Goal: Transaction & Acquisition: Obtain resource

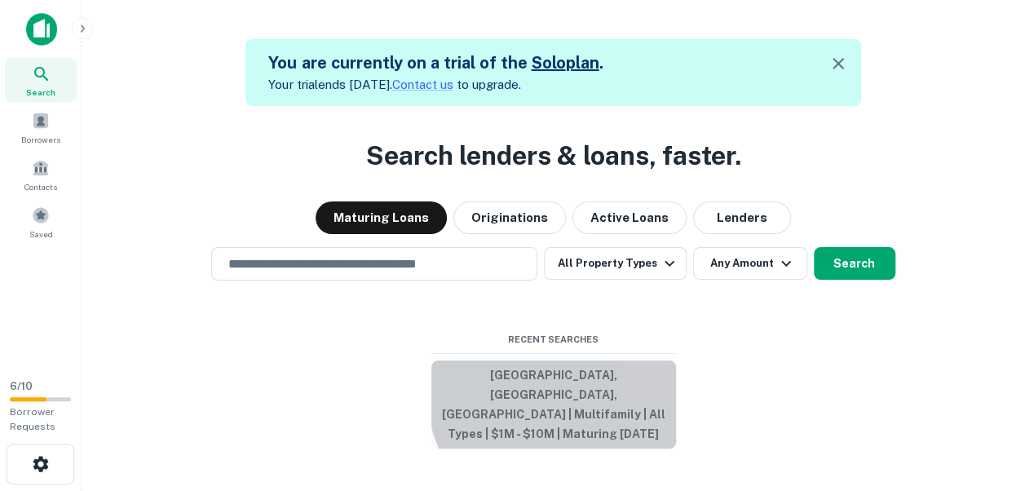
click at [566, 411] on button "[GEOGRAPHIC_DATA], [GEOGRAPHIC_DATA], [GEOGRAPHIC_DATA] | Multifamily | All Typ…" at bounding box center [553, 404] width 245 height 88
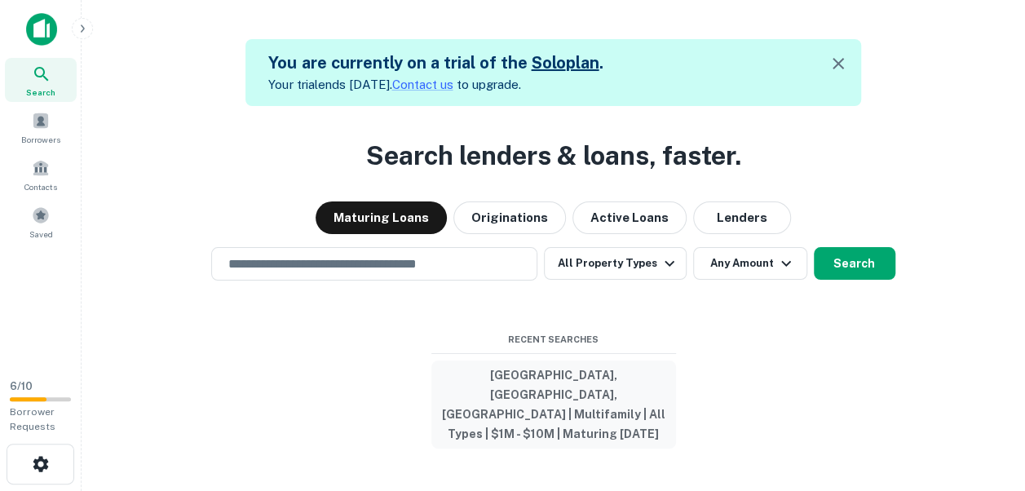
type input "**********"
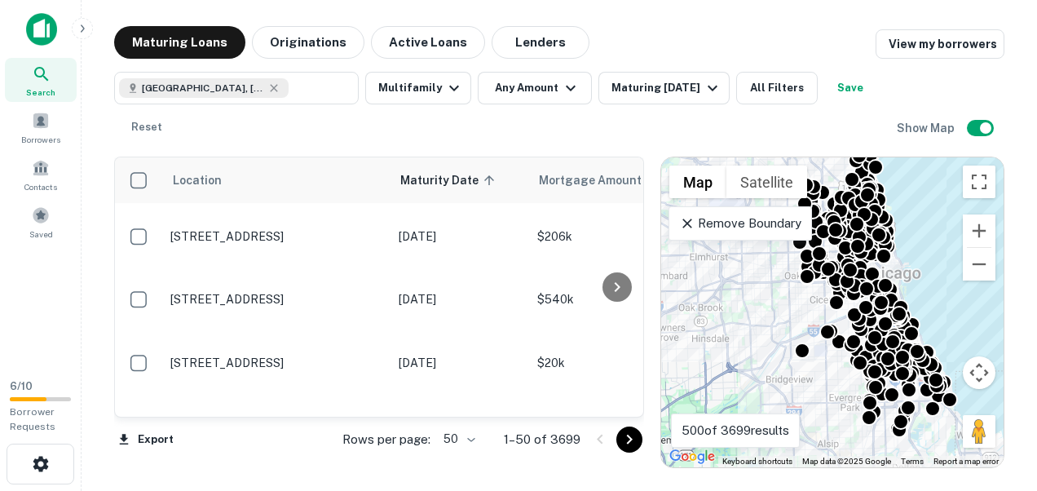
scroll to position [587, 0]
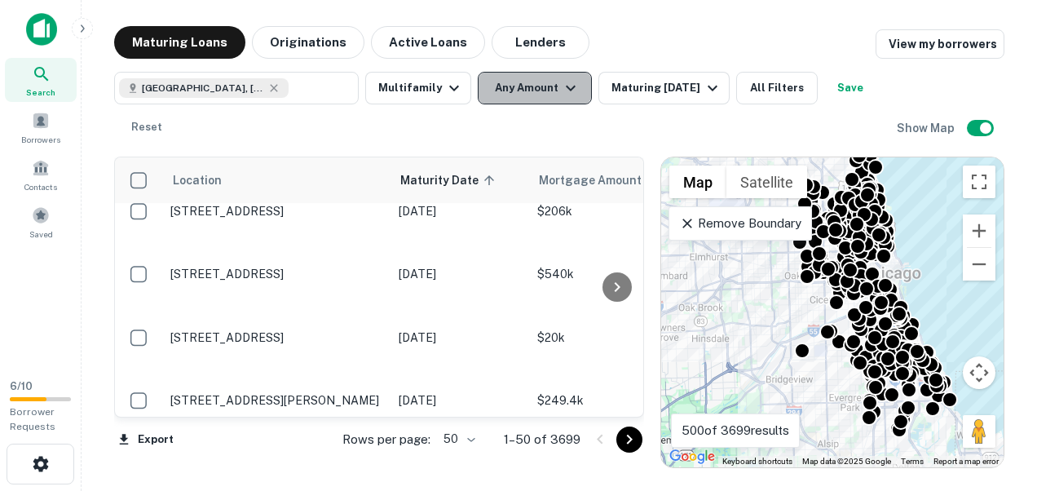
click at [564, 84] on icon "button" at bounding box center [571, 88] width 20 height 20
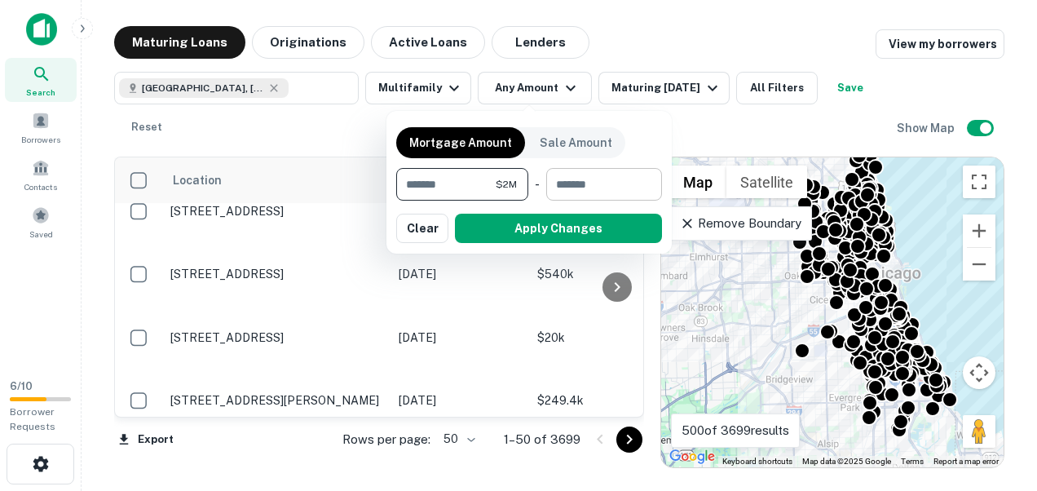
type input "*******"
click at [618, 186] on input "number" at bounding box center [598, 184] width 104 height 33
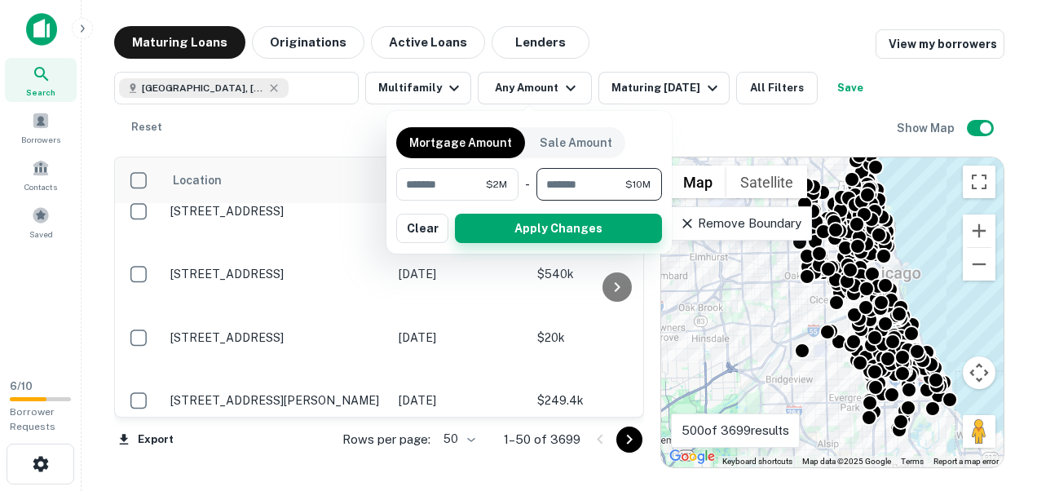
type input "********"
click at [595, 230] on button "Apply Changes" at bounding box center [558, 228] width 207 height 29
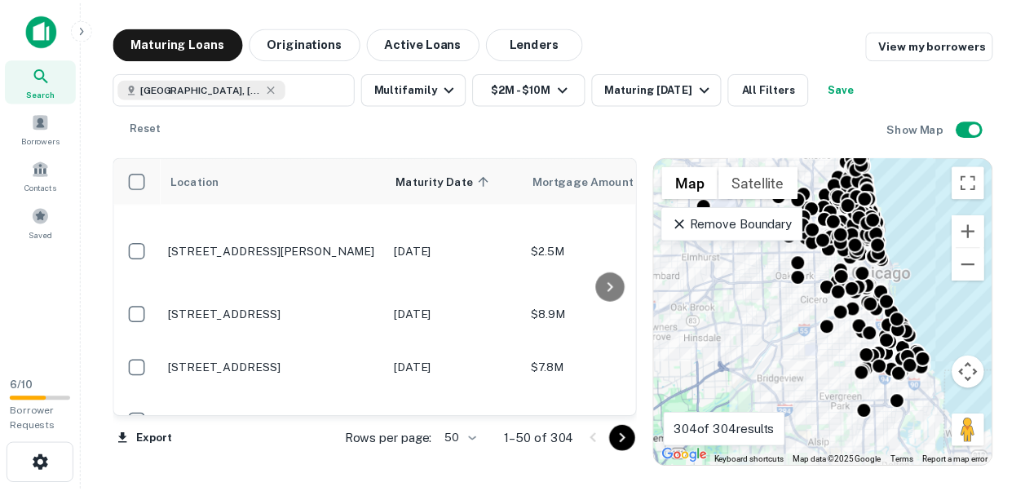
scroll to position [652, 0]
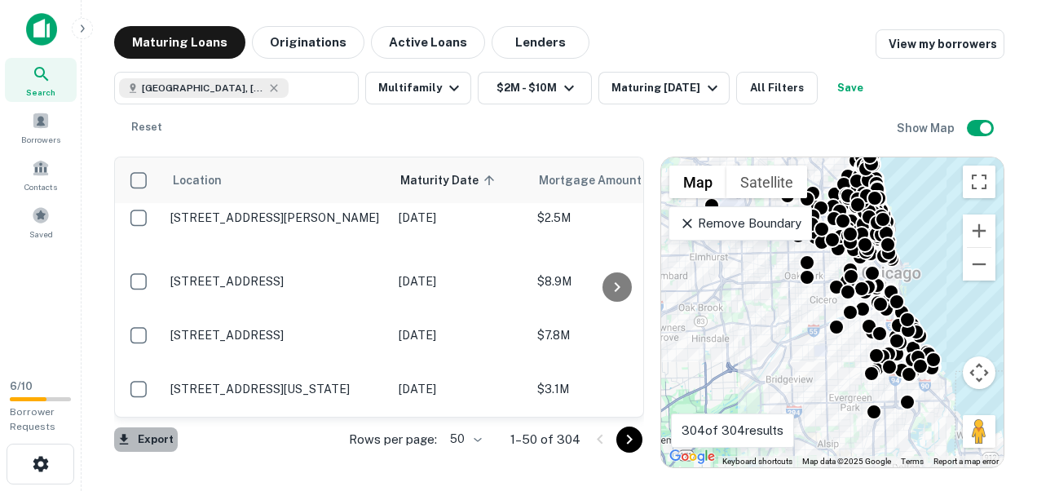
click at [123, 441] on icon "button" at bounding box center [124, 439] width 9 height 11
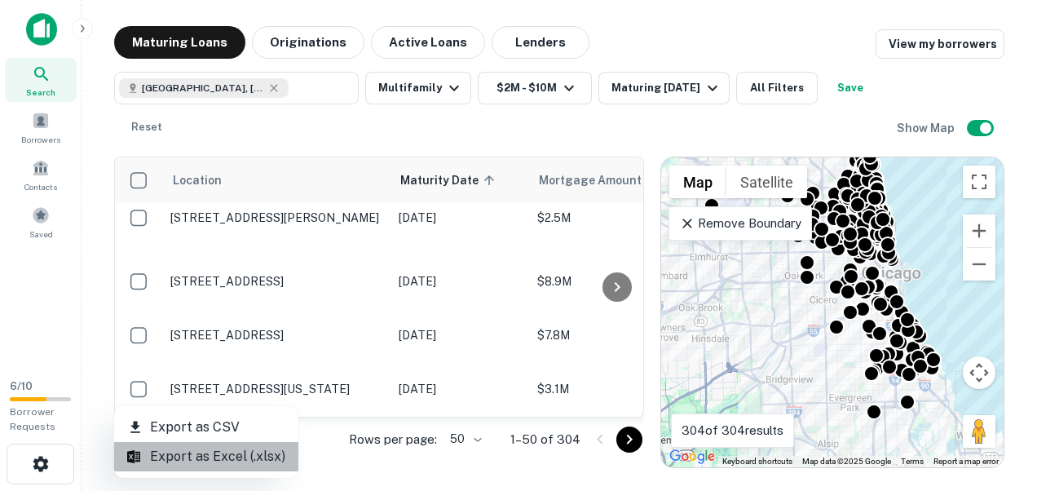
click at [212, 455] on li "Export as Excel (.xlsx)" at bounding box center [206, 456] width 184 height 29
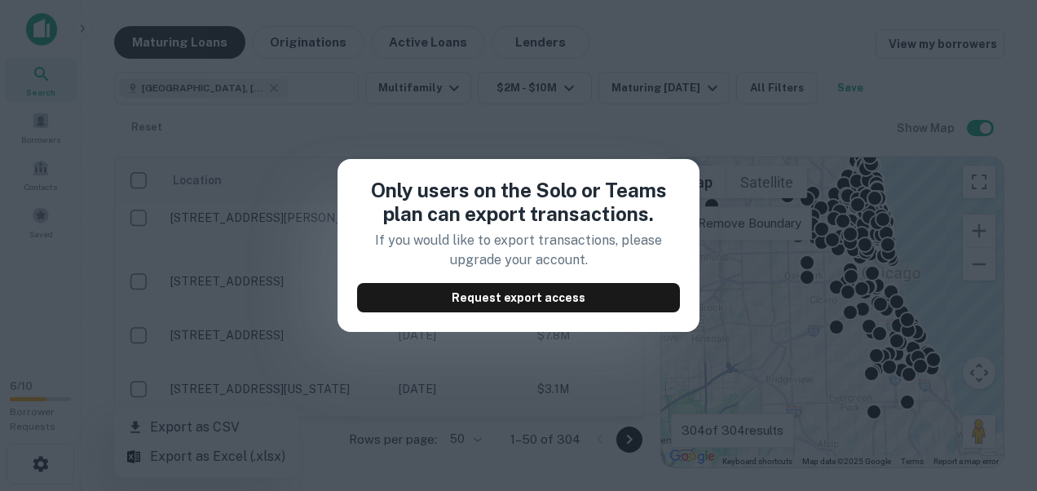
click at [739, 201] on div "Only users on the Solo or Teams plan can export transactions. If you would like…" at bounding box center [518, 245] width 1037 height 491
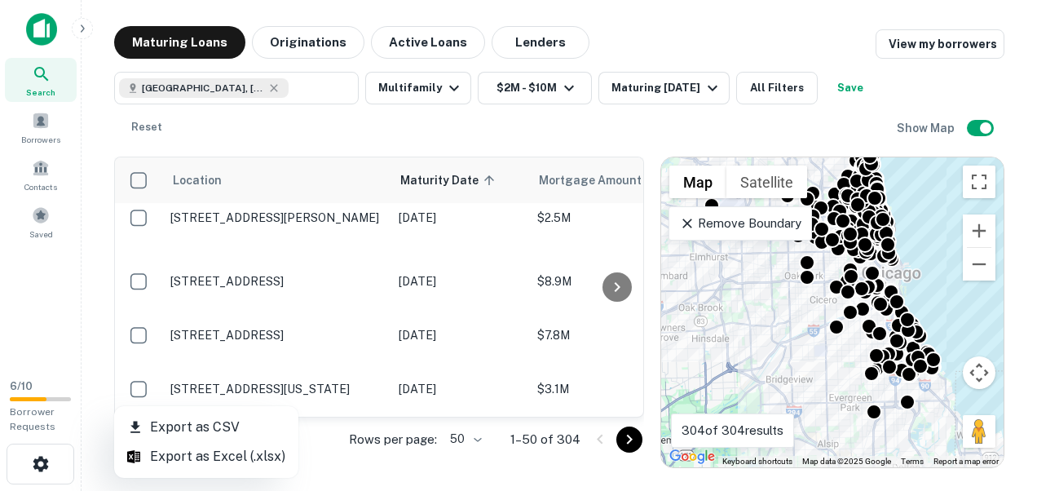
click at [136, 276] on div at bounding box center [518, 245] width 1037 height 491
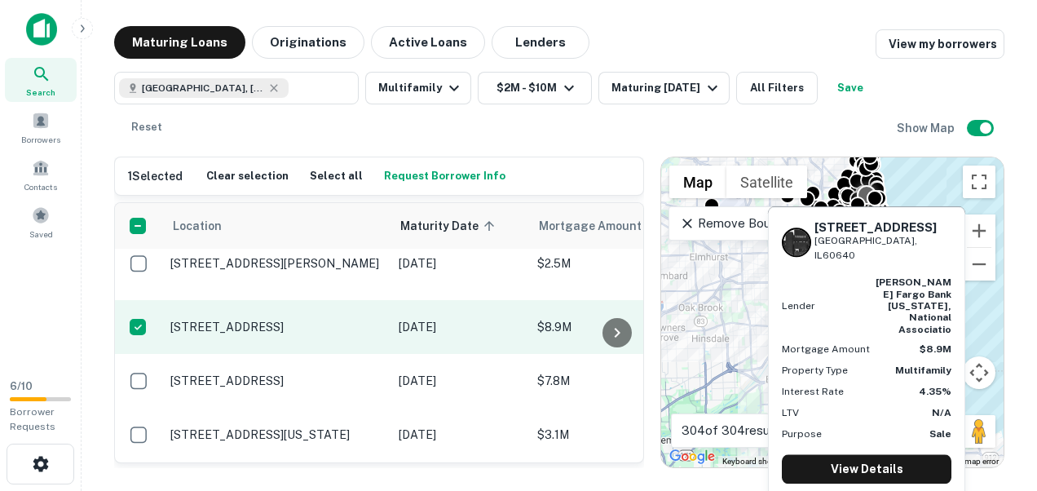
click at [314, 320] on p "[STREET_ADDRESS]" at bounding box center [276, 327] width 212 height 15
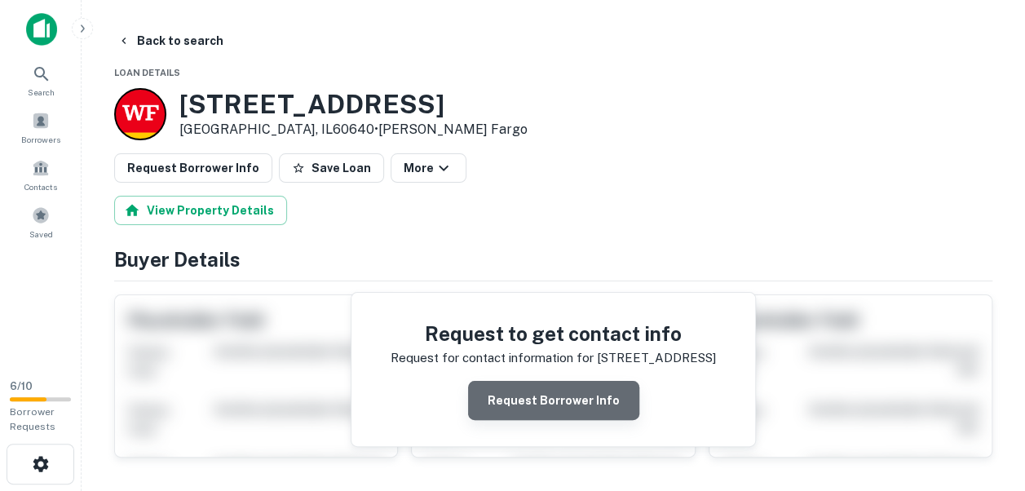
click at [567, 403] on button "Request Borrower Info" at bounding box center [553, 400] width 171 height 39
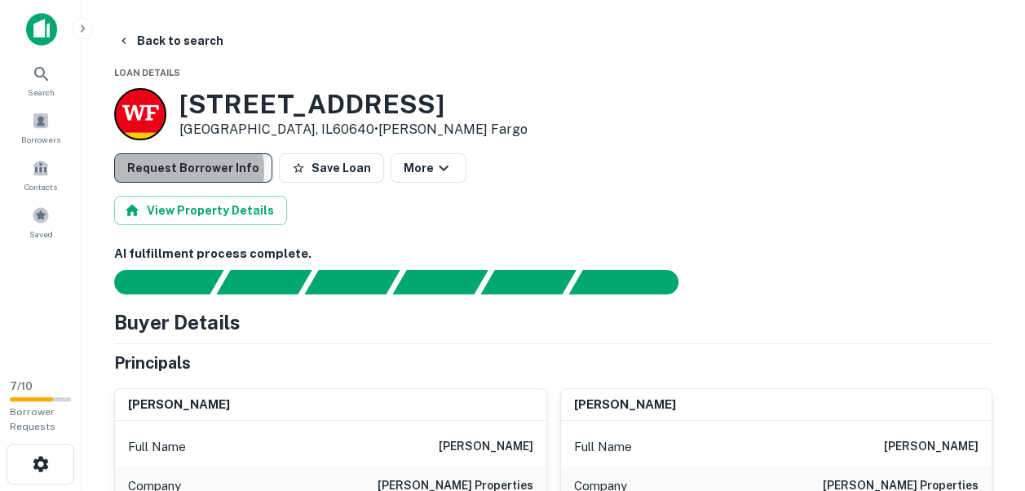
click at [181, 170] on button "Request Borrower Info" at bounding box center [193, 167] width 158 height 29
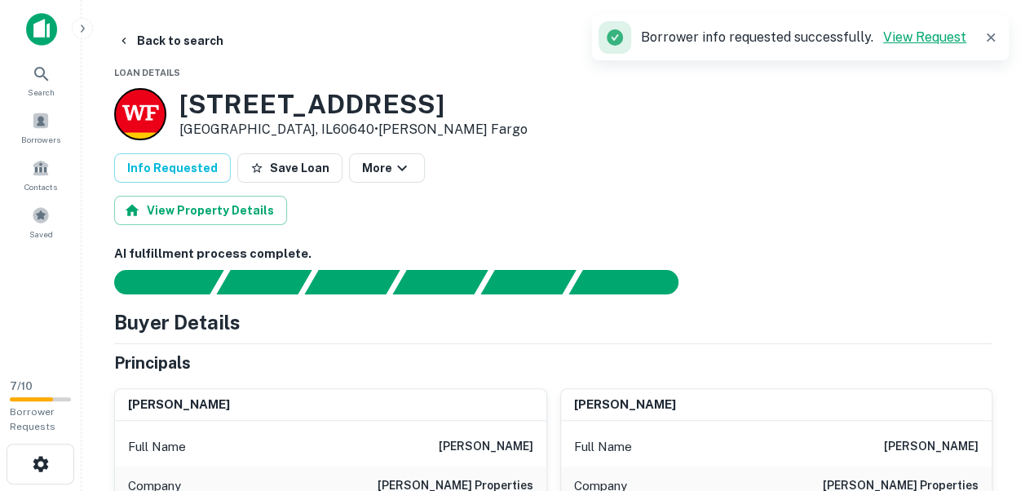
click at [933, 37] on link "View Request" at bounding box center [924, 36] width 83 height 15
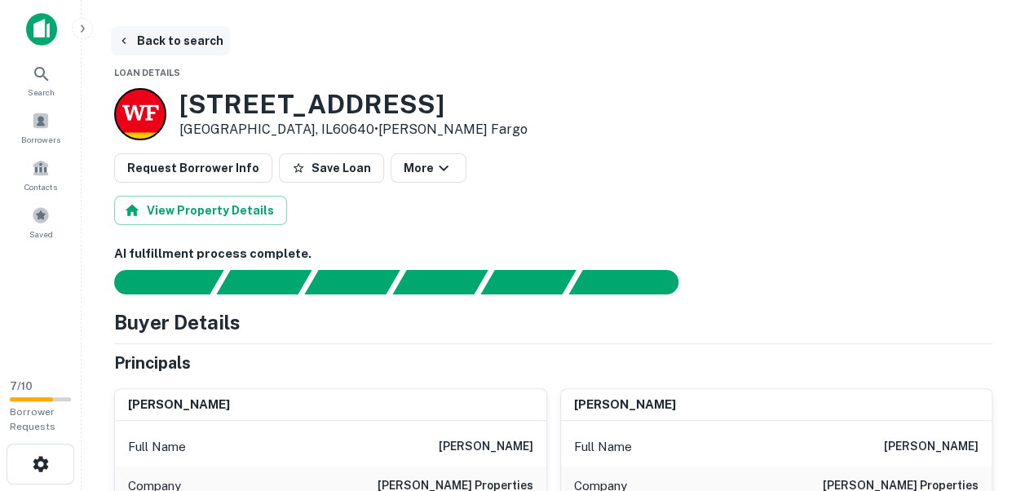
click at [184, 40] on button "Back to search" at bounding box center [170, 40] width 119 height 29
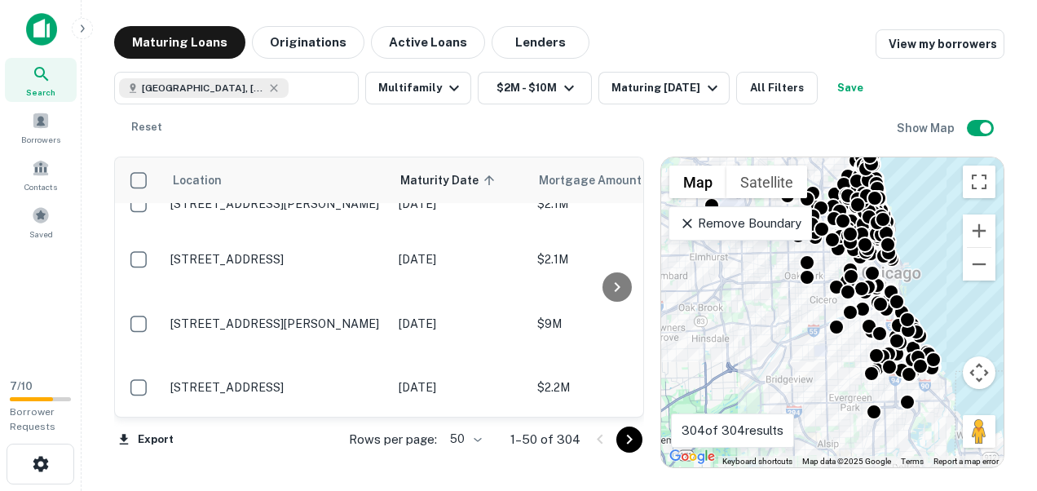
scroll to position [2714, 0]
click at [631, 438] on icon "Go to next page" at bounding box center [630, 440] width 20 height 20
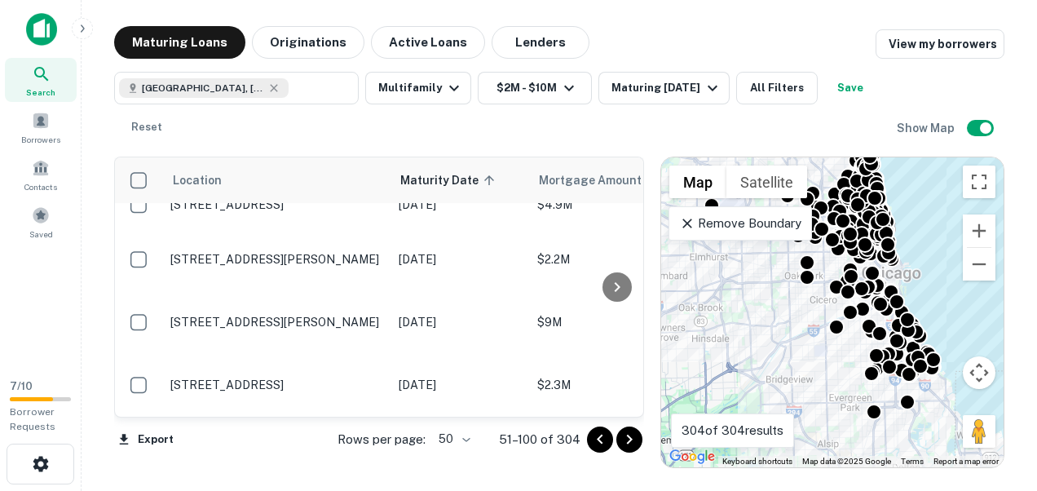
scroll to position [2709, 0]
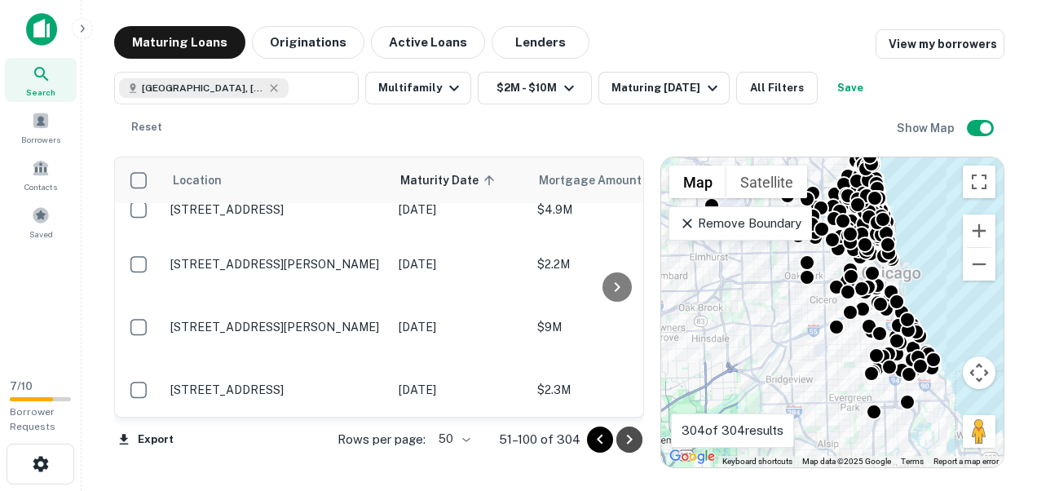
click at [634, 441] on icon "Go to next page" at bounding box center [630, 440] width 20 height 20
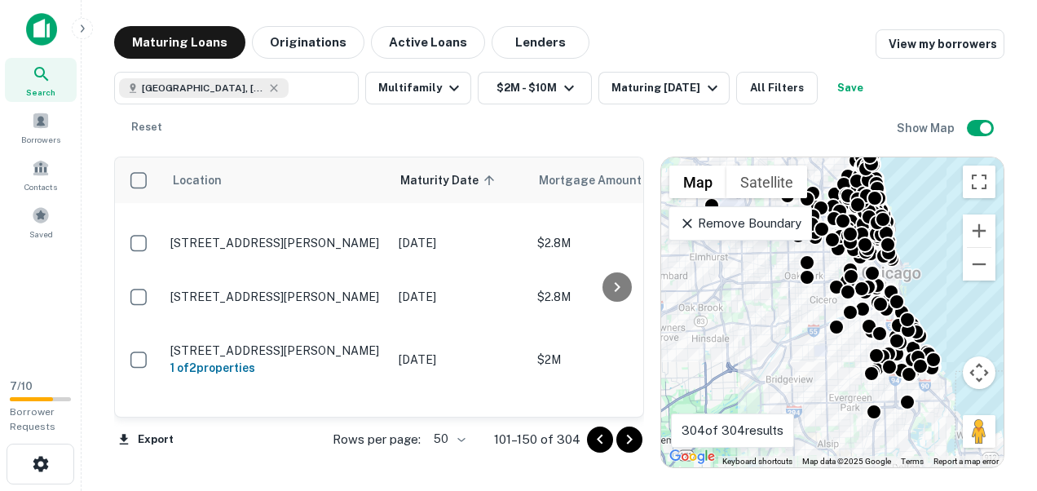
scroll to position [2660, 0]
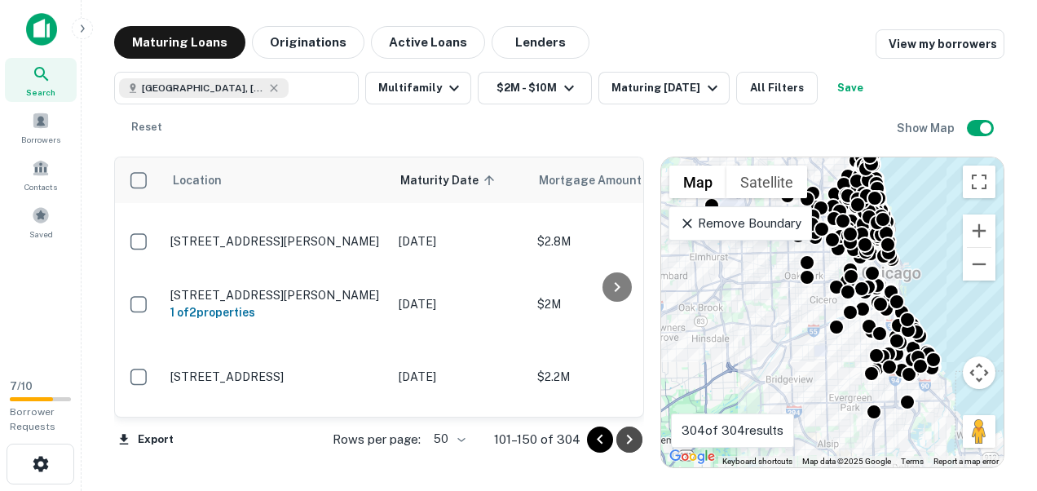
click at [630, 440] on icon "Go to next page" at bounding box center [629, 440] width 6 height 10
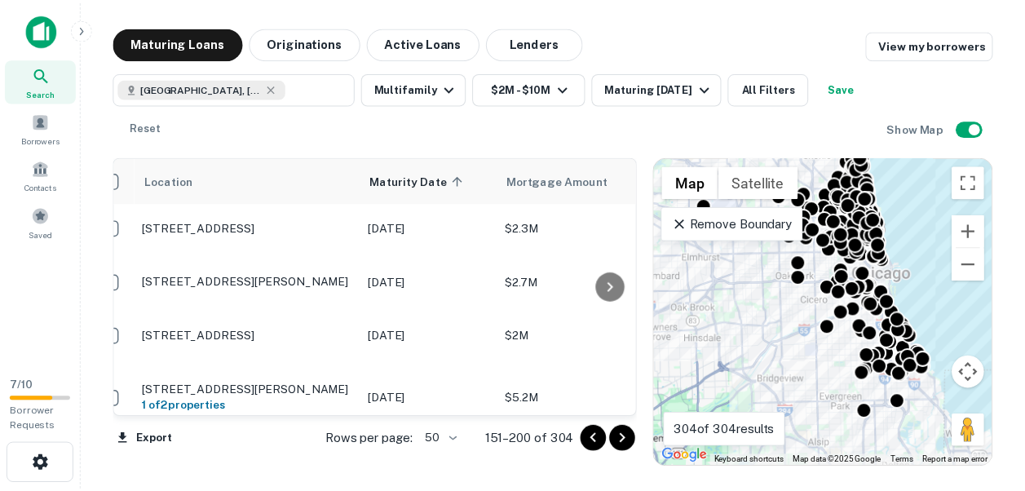
scroll to position [0, 27]
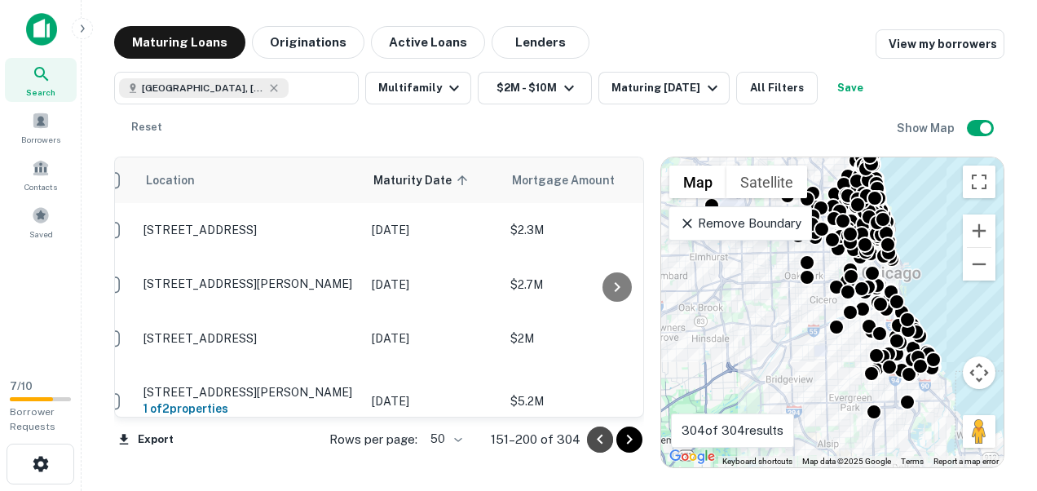
click at [595, 440] on icon "Go to previous page" at bounding box center [600, 440] width 20 height 20
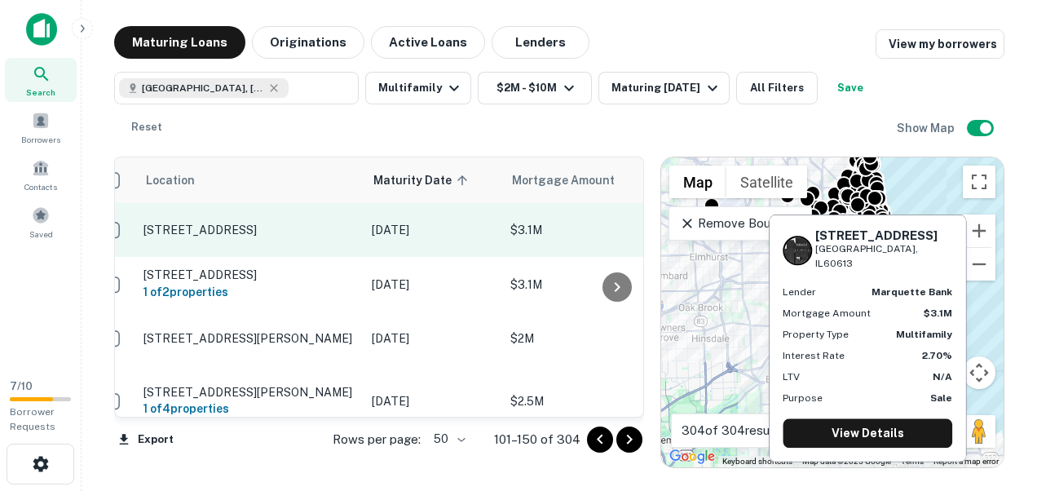
click at [238, 234] on p "4247 N Hermitage Ave Chicago, IL60613" at bounding box center [249, 230] width 212 height 15
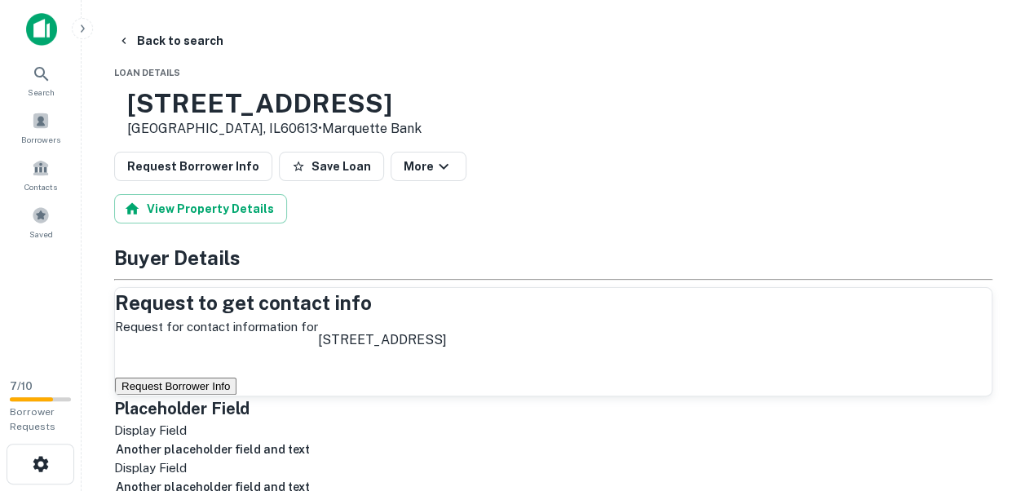
click at [236, 395] on button "Request Borrower Info" at bounding box center [175, 385] width 121 height 17
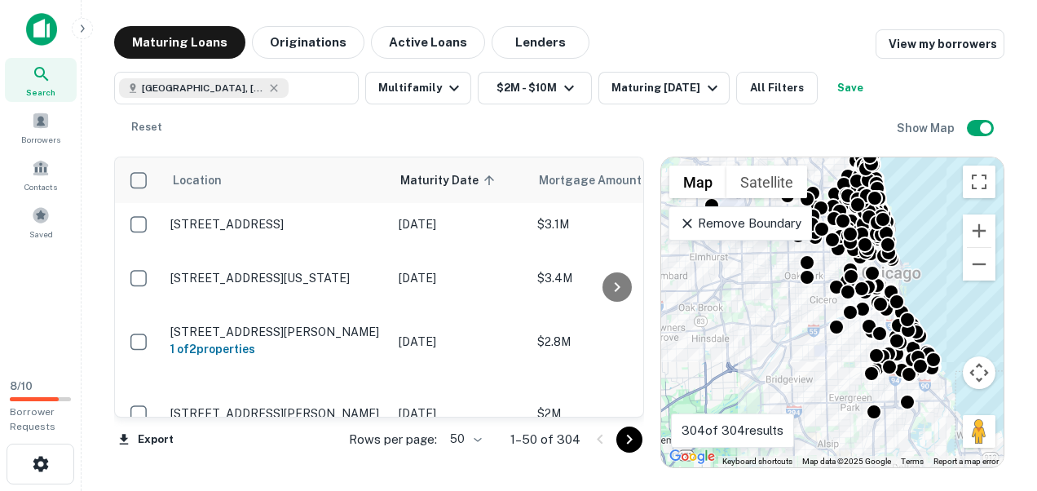
scroll to position [424, 0]
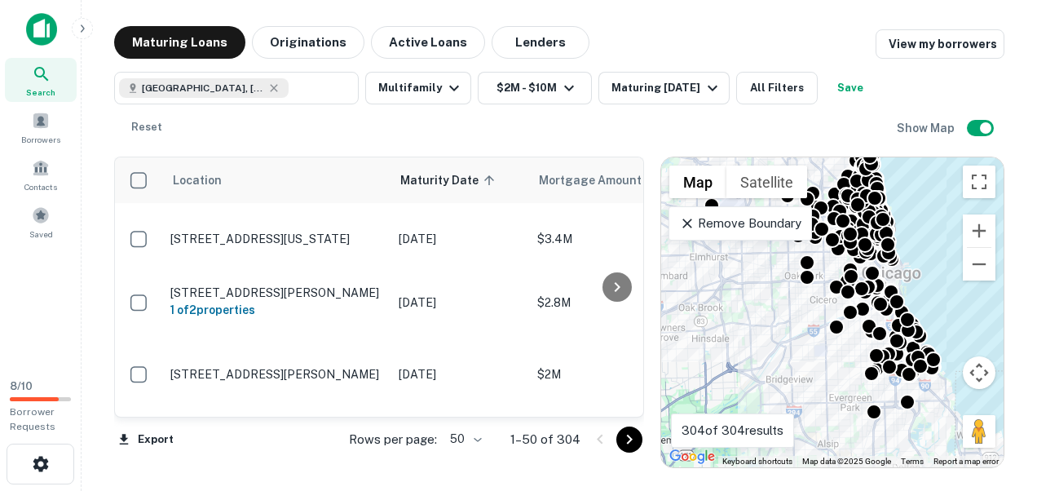
click at [633, 394] on div at bounding box center [617, 286] width 33 height 259
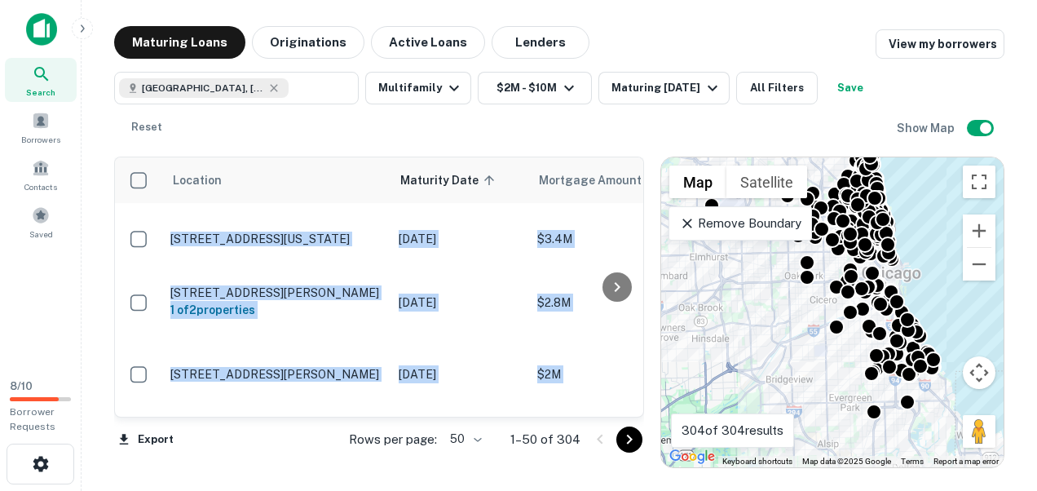
click at [633, 394] on div at bounding box center [617, 286] width 33 height 259
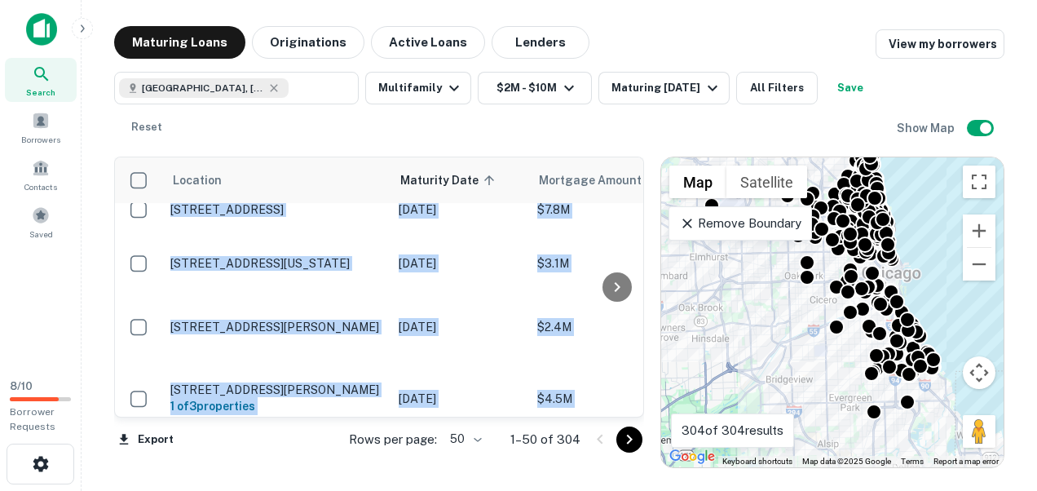
scroll to position [783, 0]
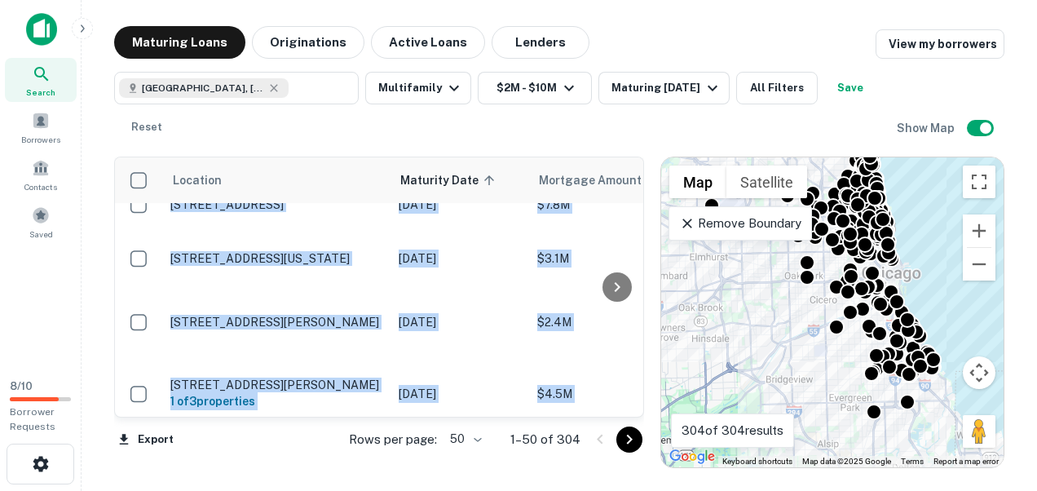
click at [633, 391] on div at bounding box center [617, 286] width 33 height 259
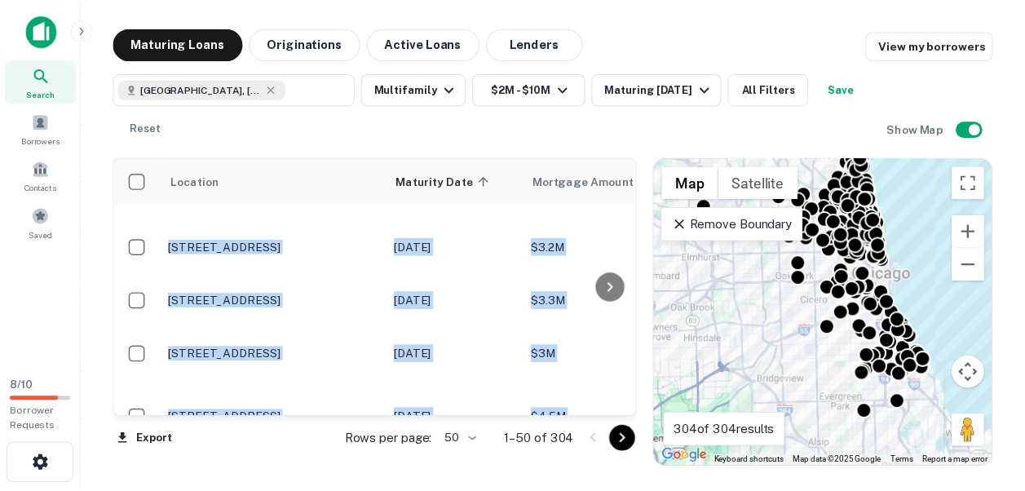
scroll to position [1239, 0]
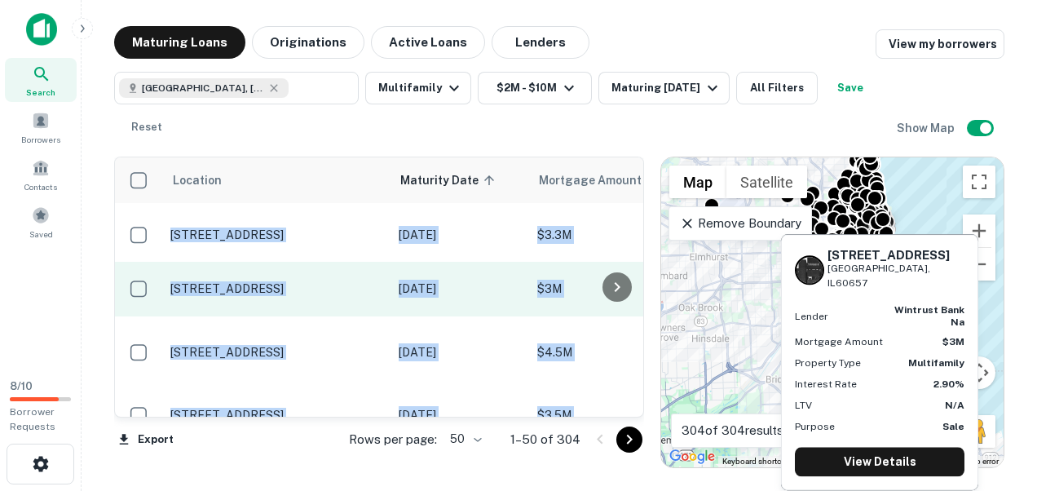
click at [293, 283] on p "[STREET_ADDRESS]" at bounding box center [276, 288] width 212 height 15
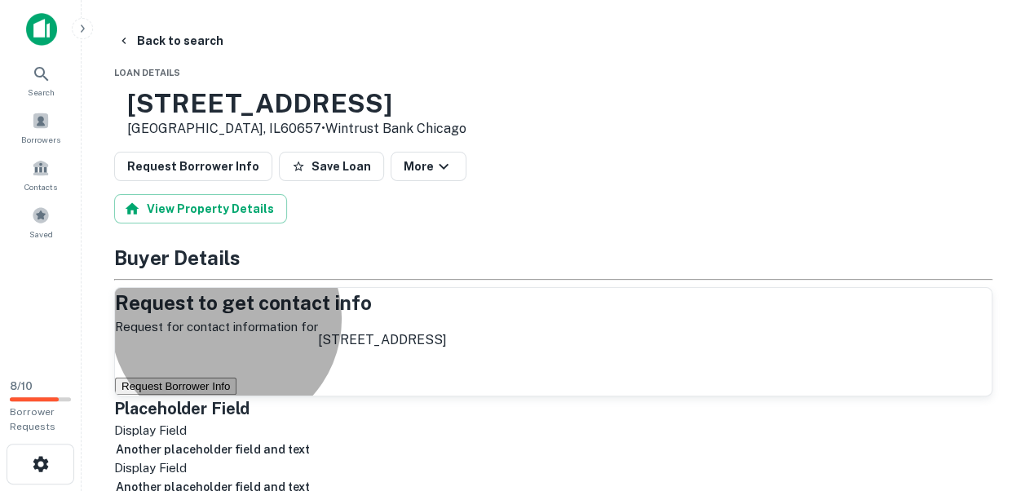
click at [236, 395] on button "Request Borrower Info" at bounding box center [175, 385] width 121 height 17
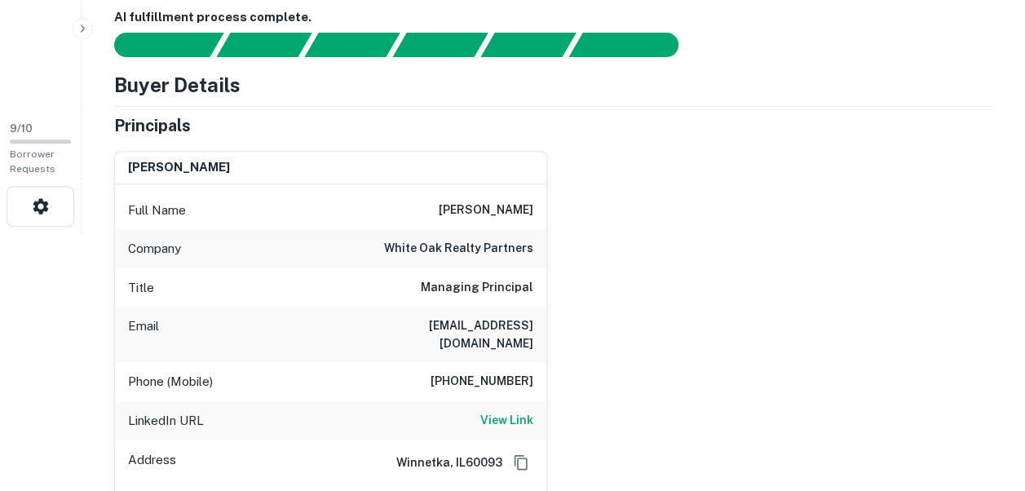
scroll to position [225, 0]
